Goal: Check status: Check status

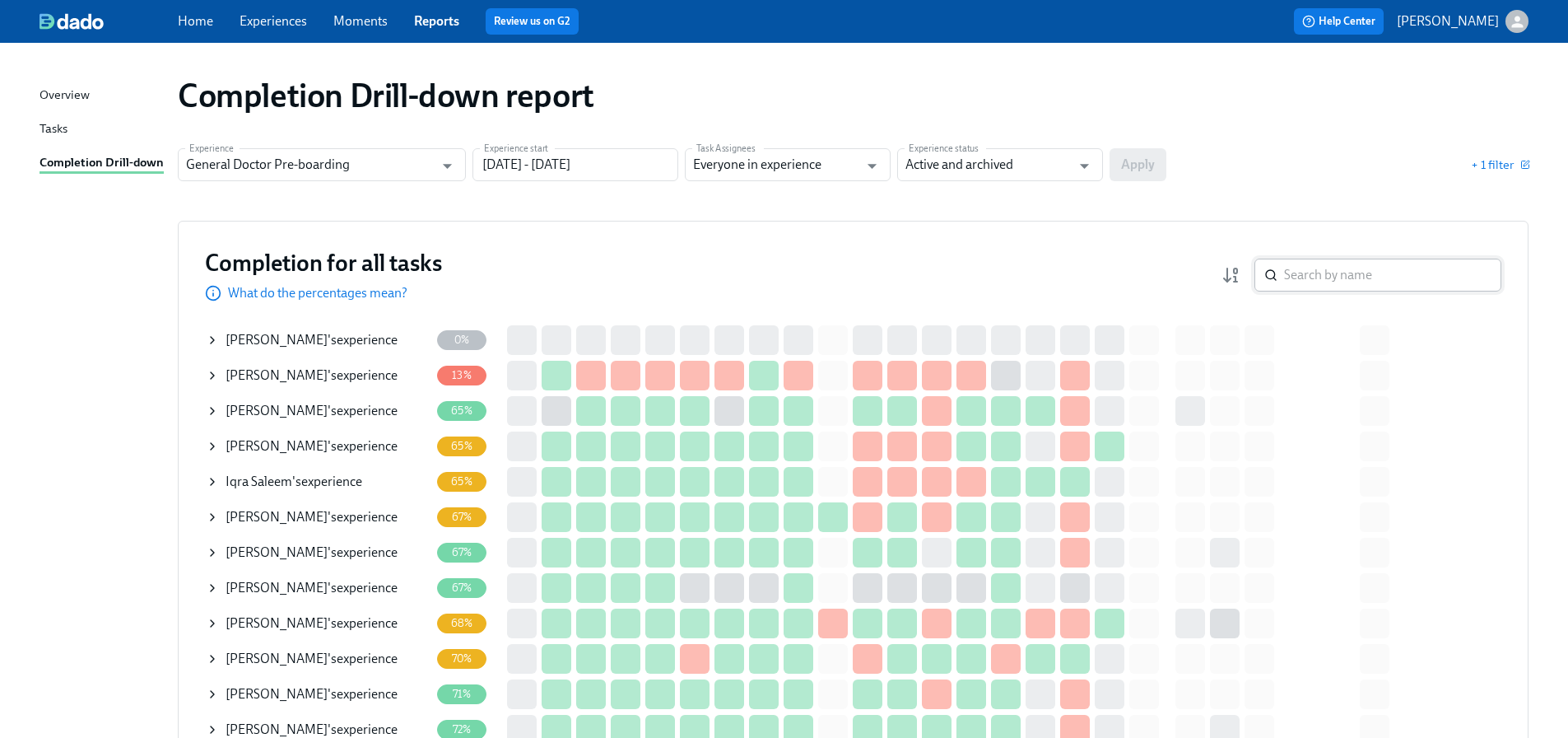
click at [1375, 266] on input "search" at bounding box center [1392, 274] width 218 height 33
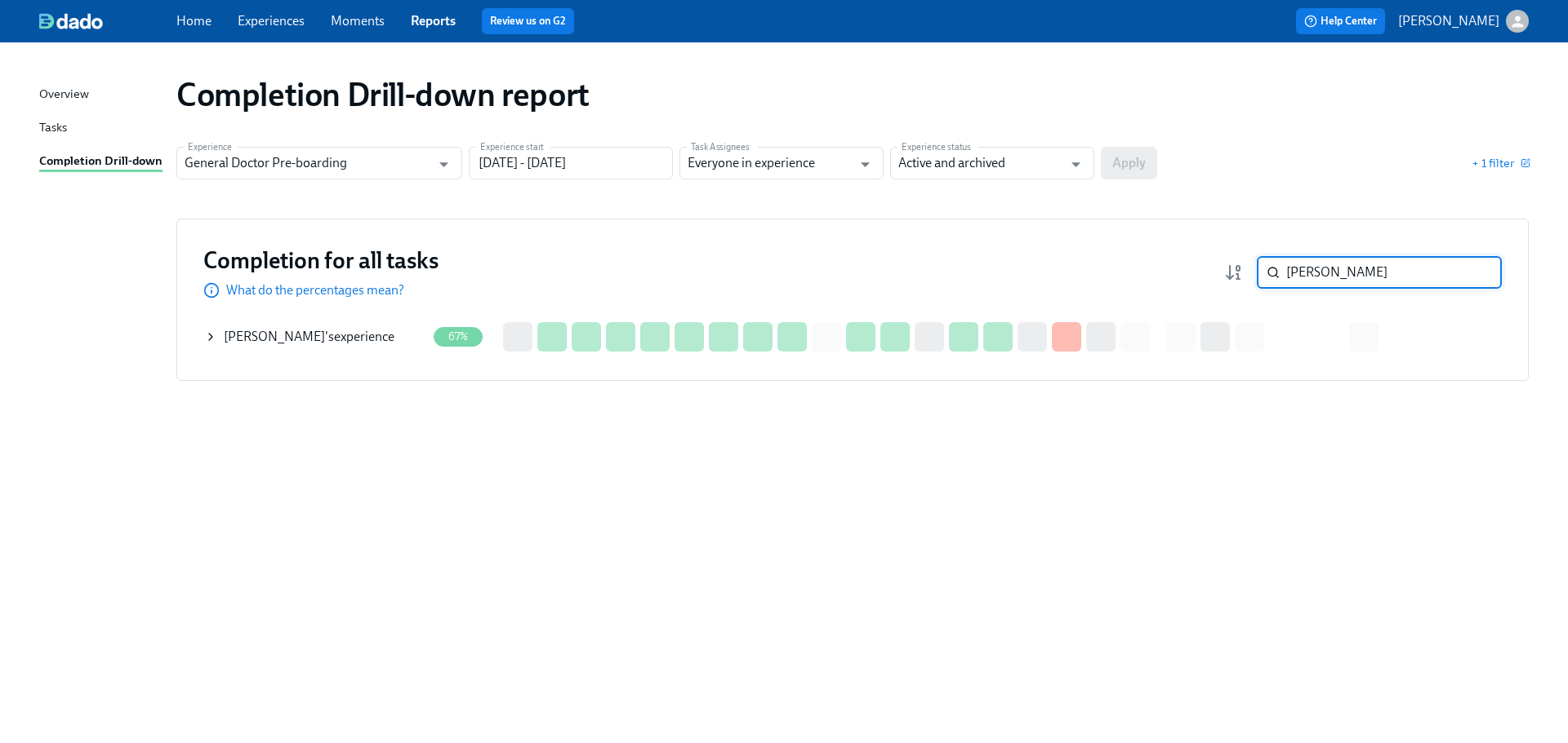
type input "[PERSON_NAME]"
click at [202, 341] on div "Completion for all tasks What do the percentages mean? [PERSON_NAME] ​ Completi…" at bounding box center [852, 300] width 1352 height 162
click at [213, 335] on icon at bounding box center [211, 337] width 13 height 13
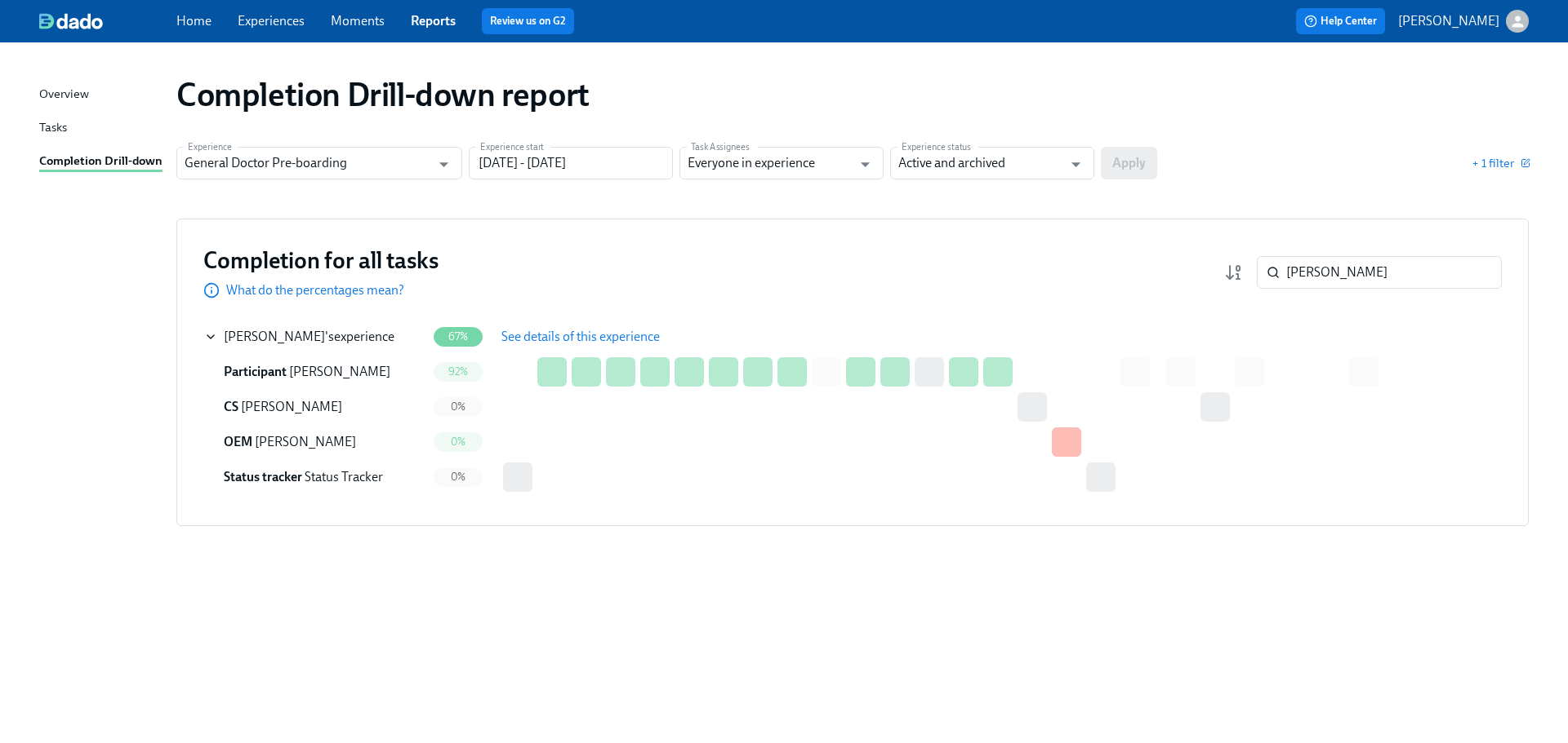
click at [544, 336] on span "See details of this experience" at bounding box center [581, 337] width 159 height 17
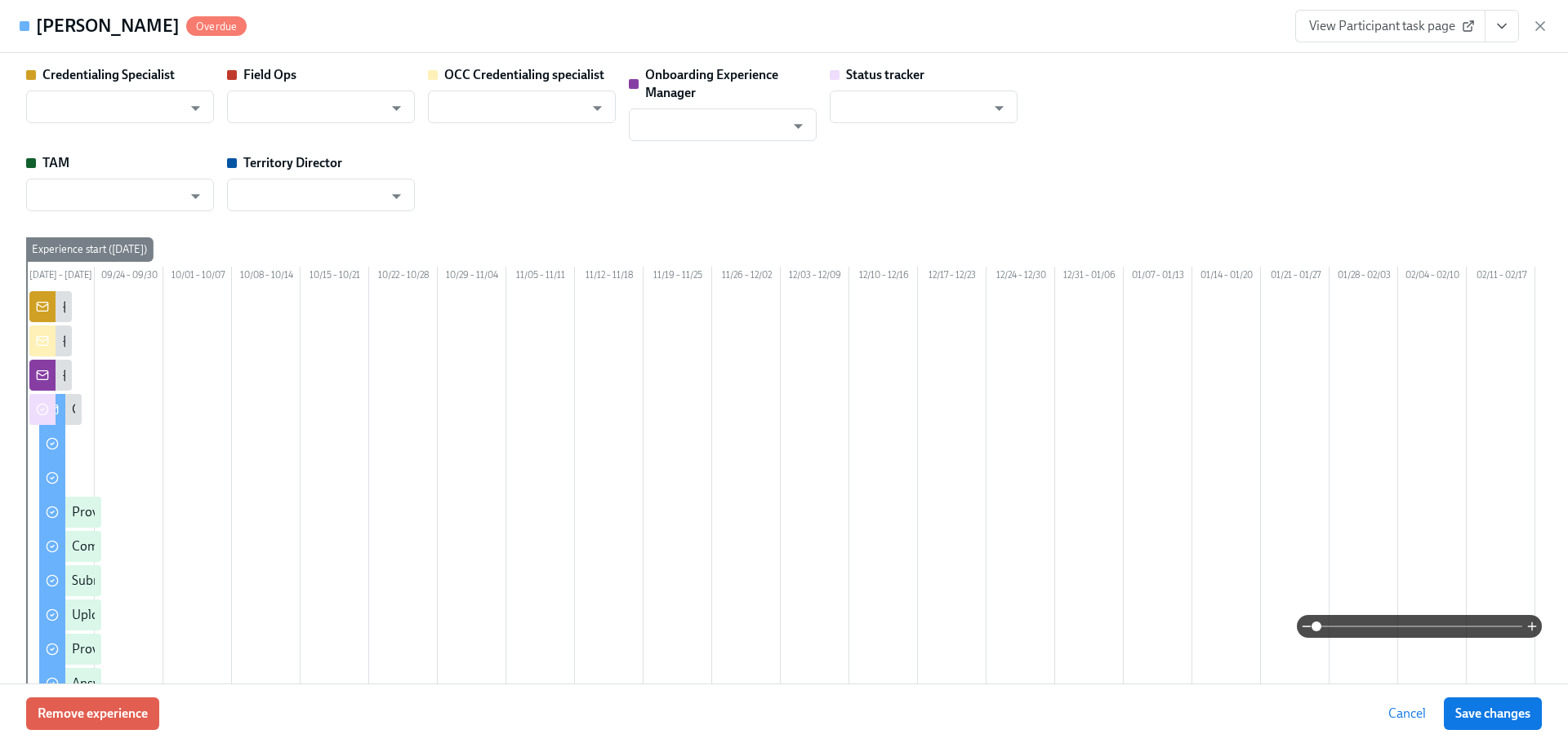
type input "[PERSON_NAME]"
type input "Status Tracker"
type input "[PERSON_NAME]"
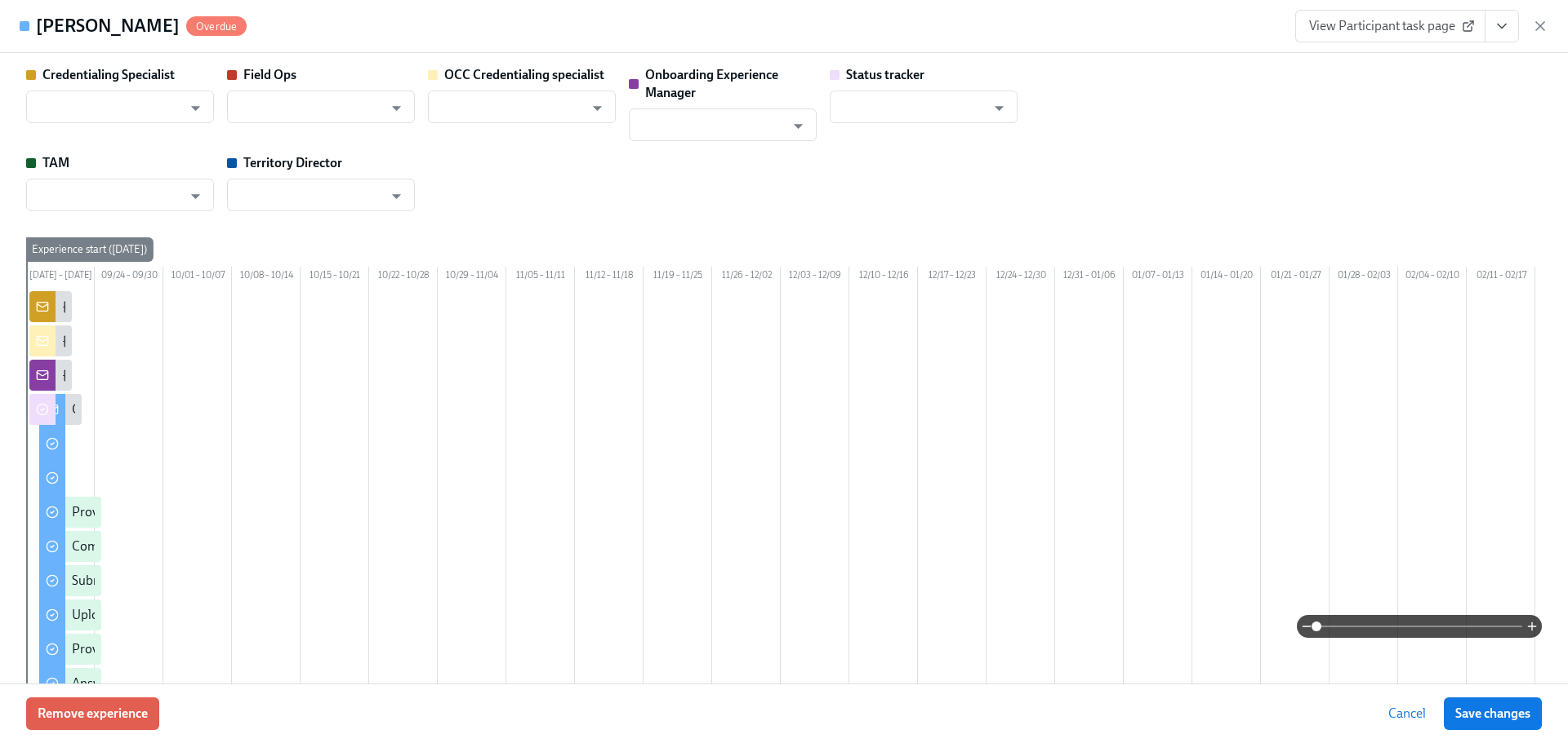
type input "[PERSON_NAME]"
click at [85, 200] on input "[PERSON_NAME]" at bounding box center [108, 194] width 148 height 32
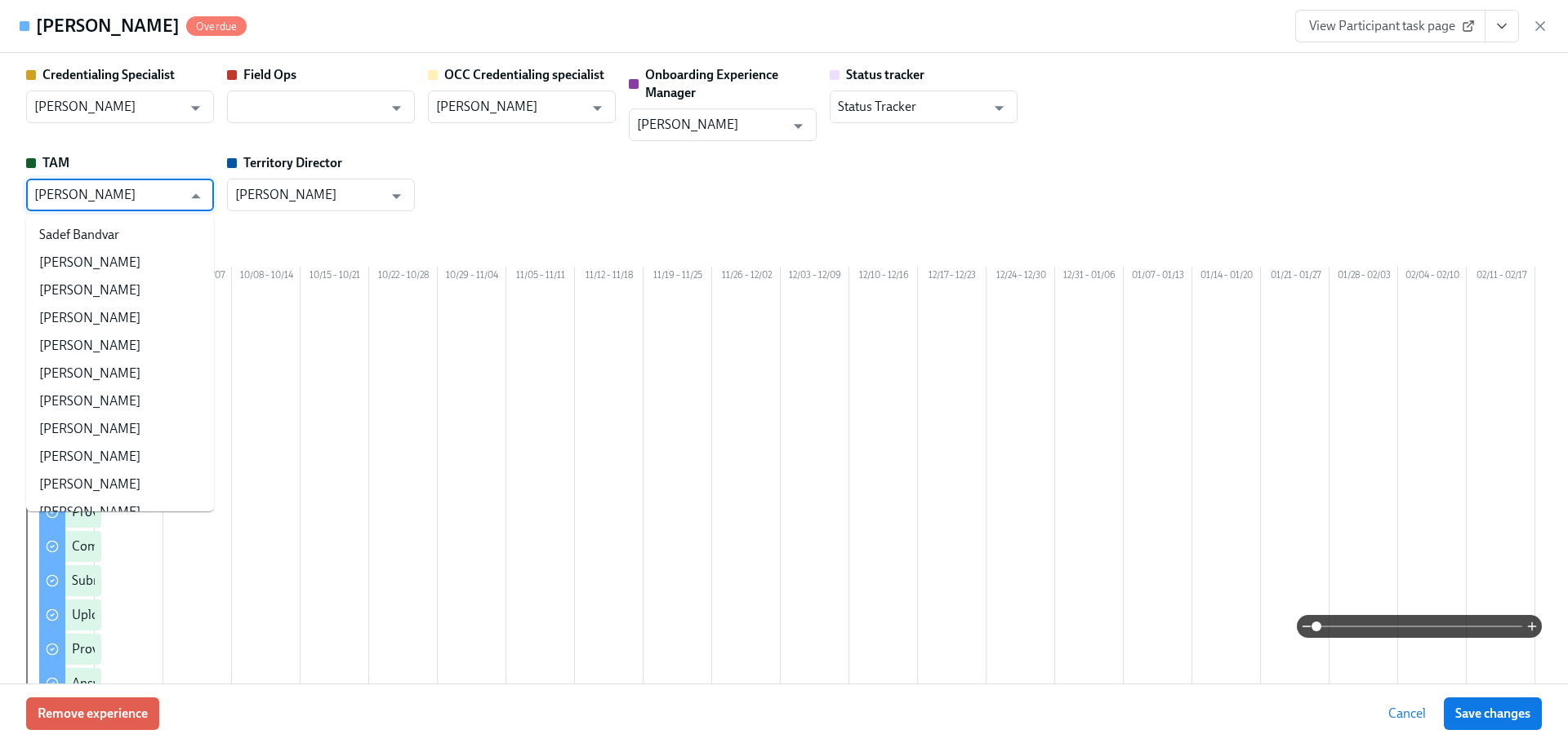
scroll to position [304486, 0]
